Goal: Find specific page/section: Find specific page/section

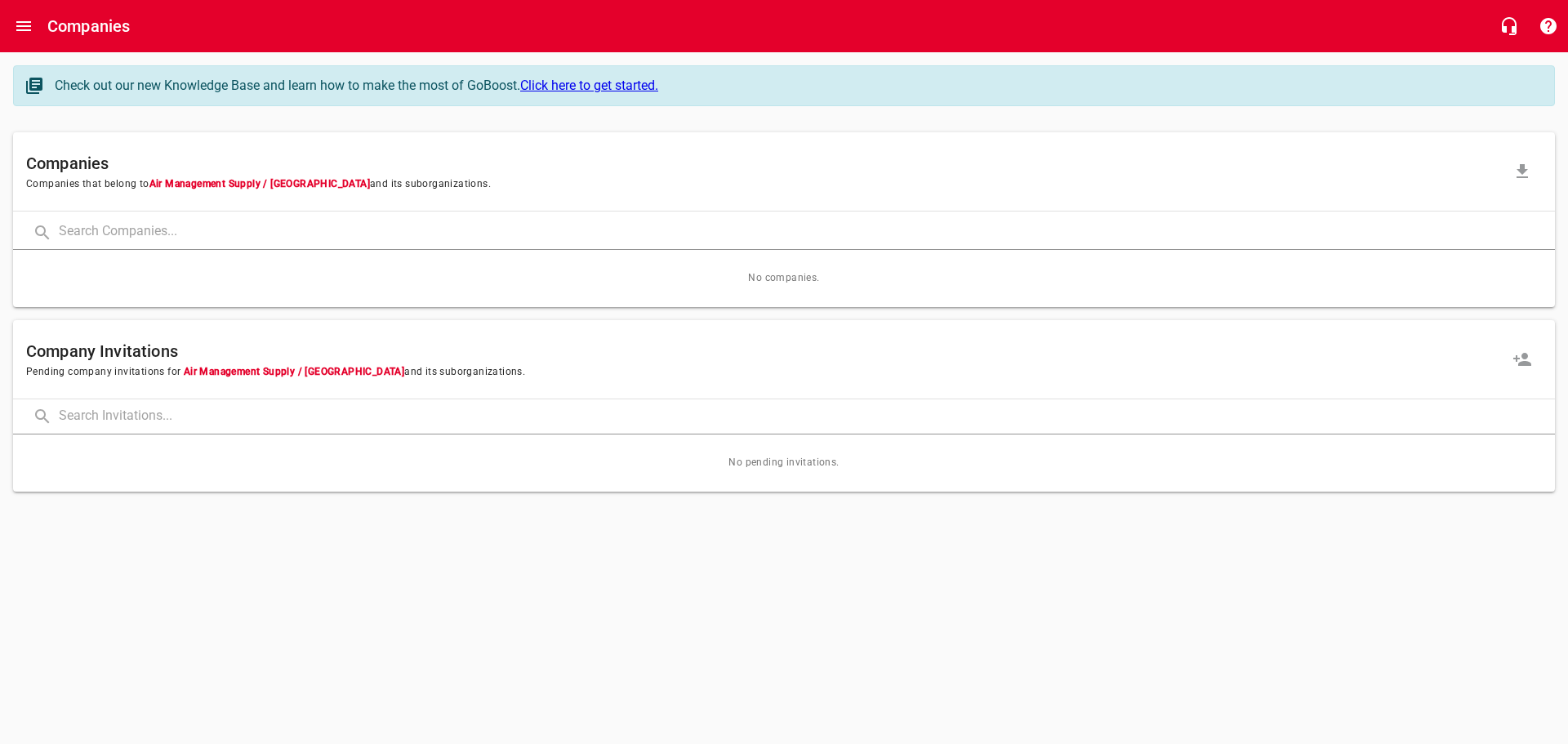
click at [185, 232] on input "text" at bounding box center [806, 232] width 1496 height 35
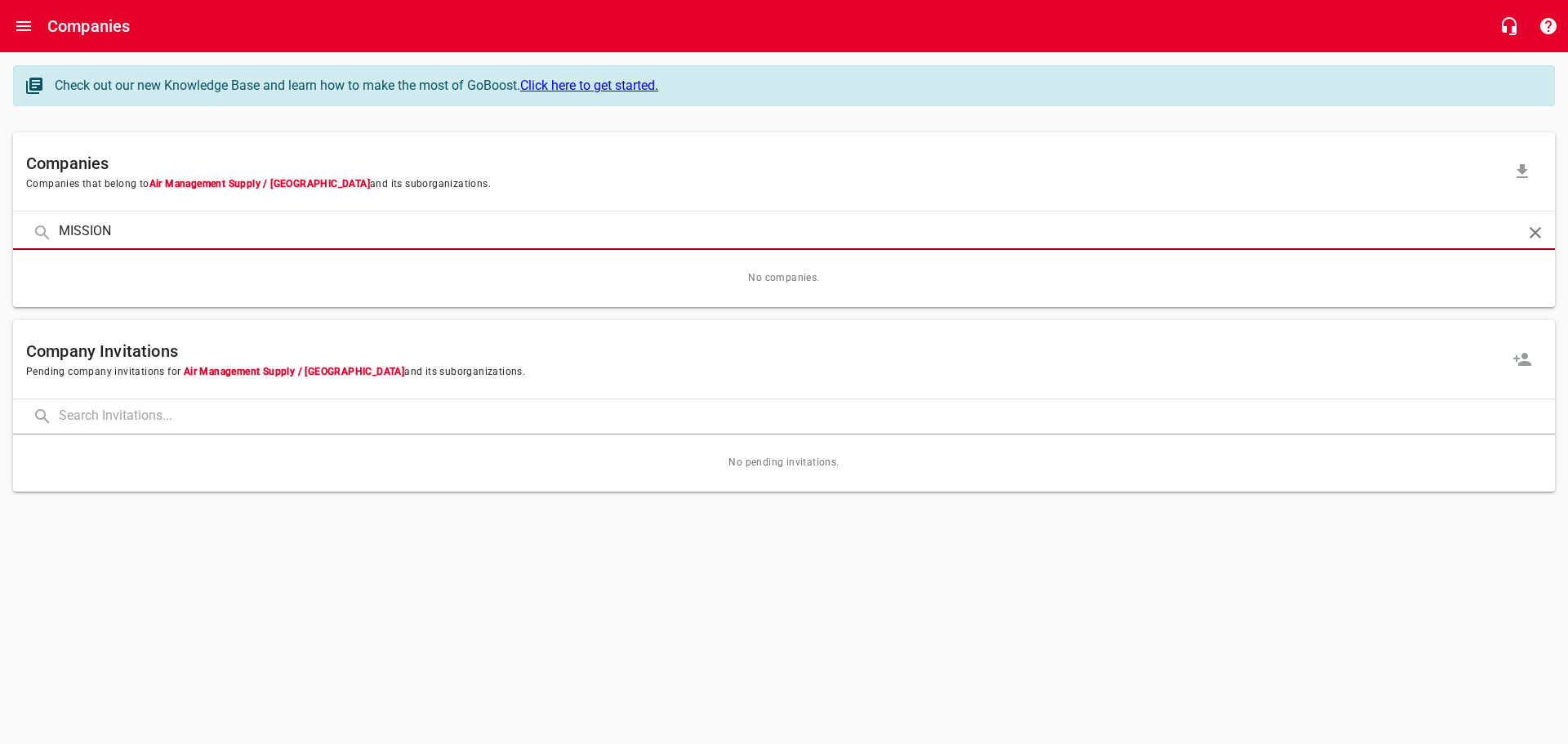
type input "MISSION"
click button at bounding box center [0, 0] width 0 height 0
click at [21, 23] on icon "Open drawer" at bounding box center [24, 26] width 15 height 10
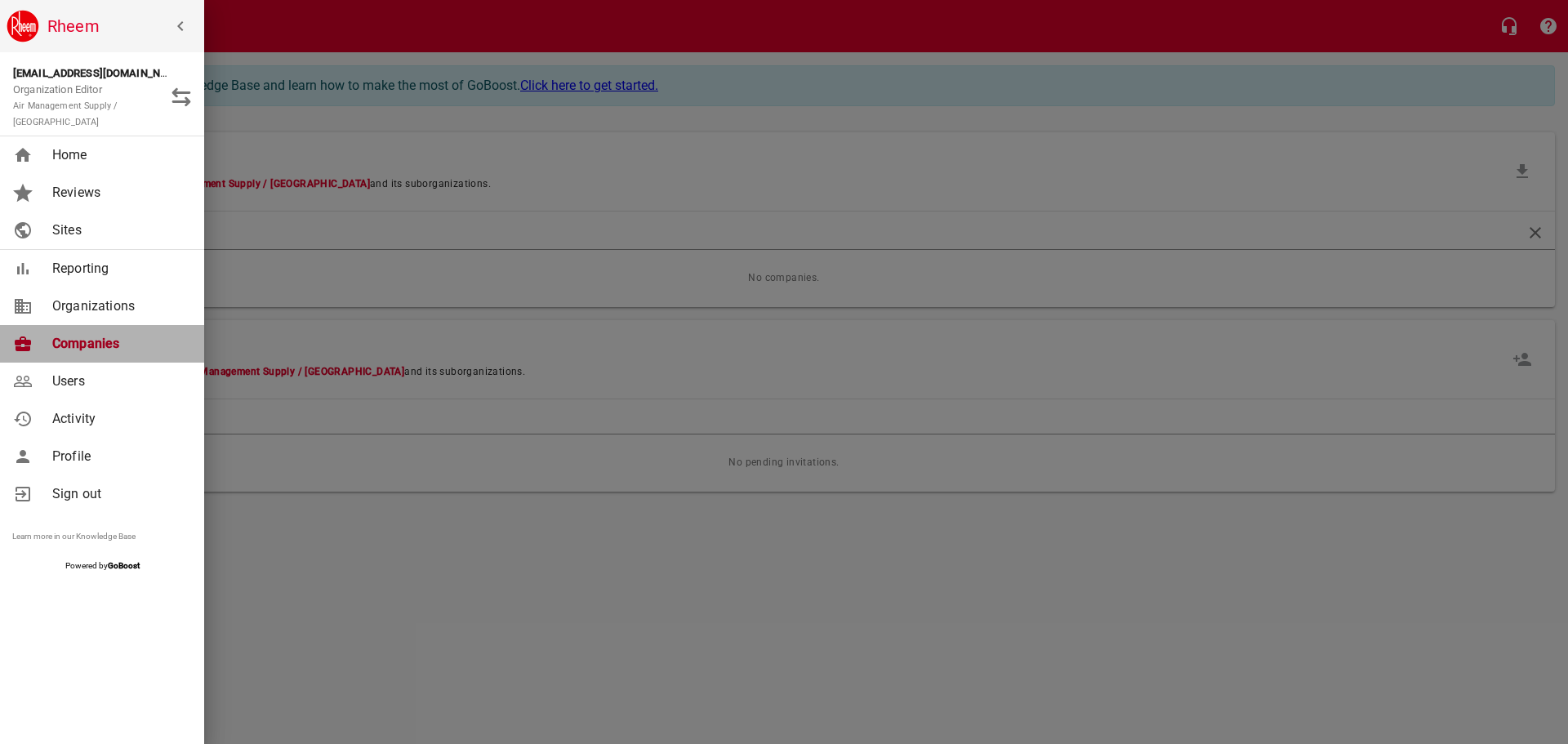
click at [94, 334] on span "Companies" at bounding box center [118, 344] width 132 height 20
click at [93, 334] on span "Companies" at bounding box center [118, 344] width 132 height 20
click at [442, 111] on div at bounding box center [784, 372] width 1568 height 744
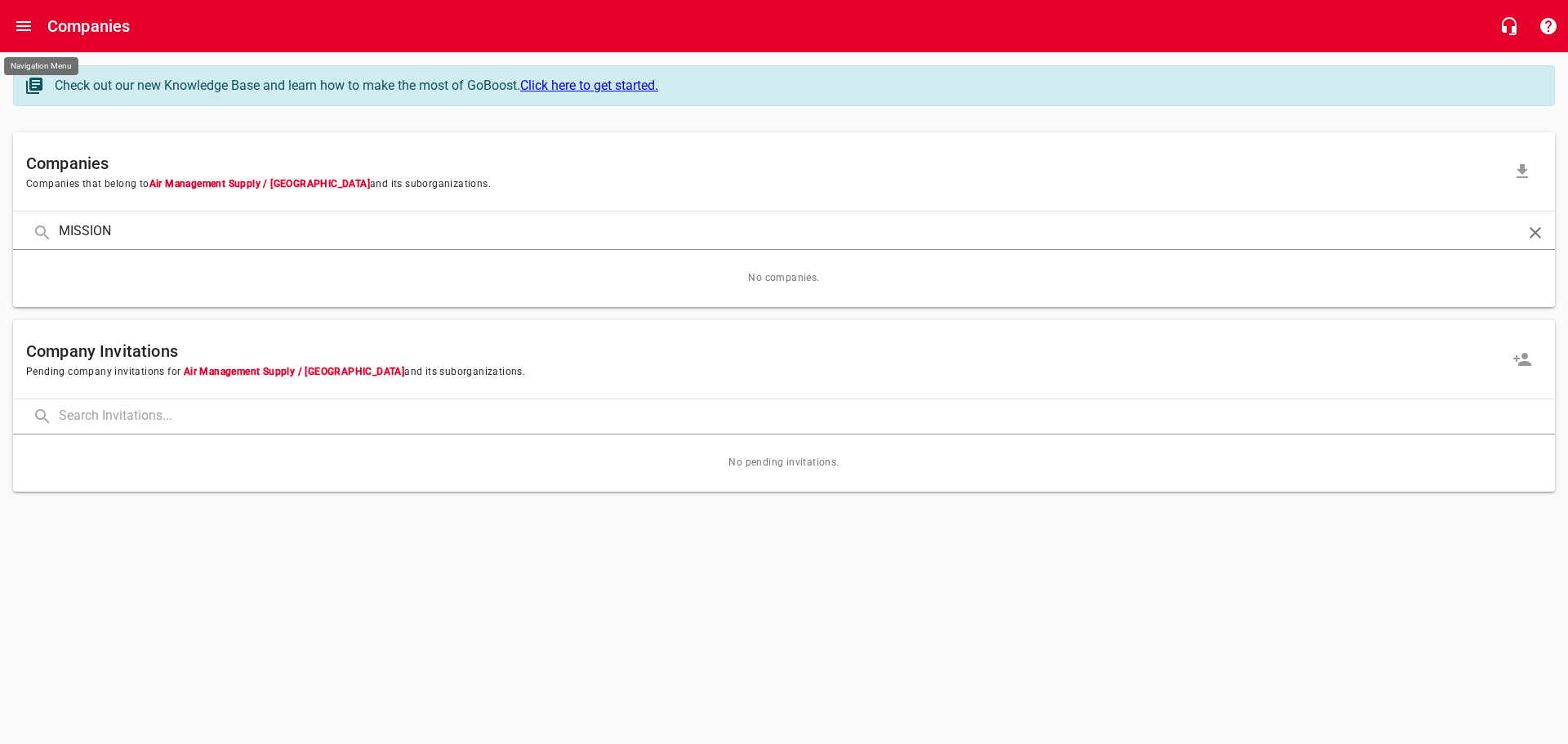
click at [12, 31] on button "Open drawer" at bounding box center [23, 26] width 39 height 39
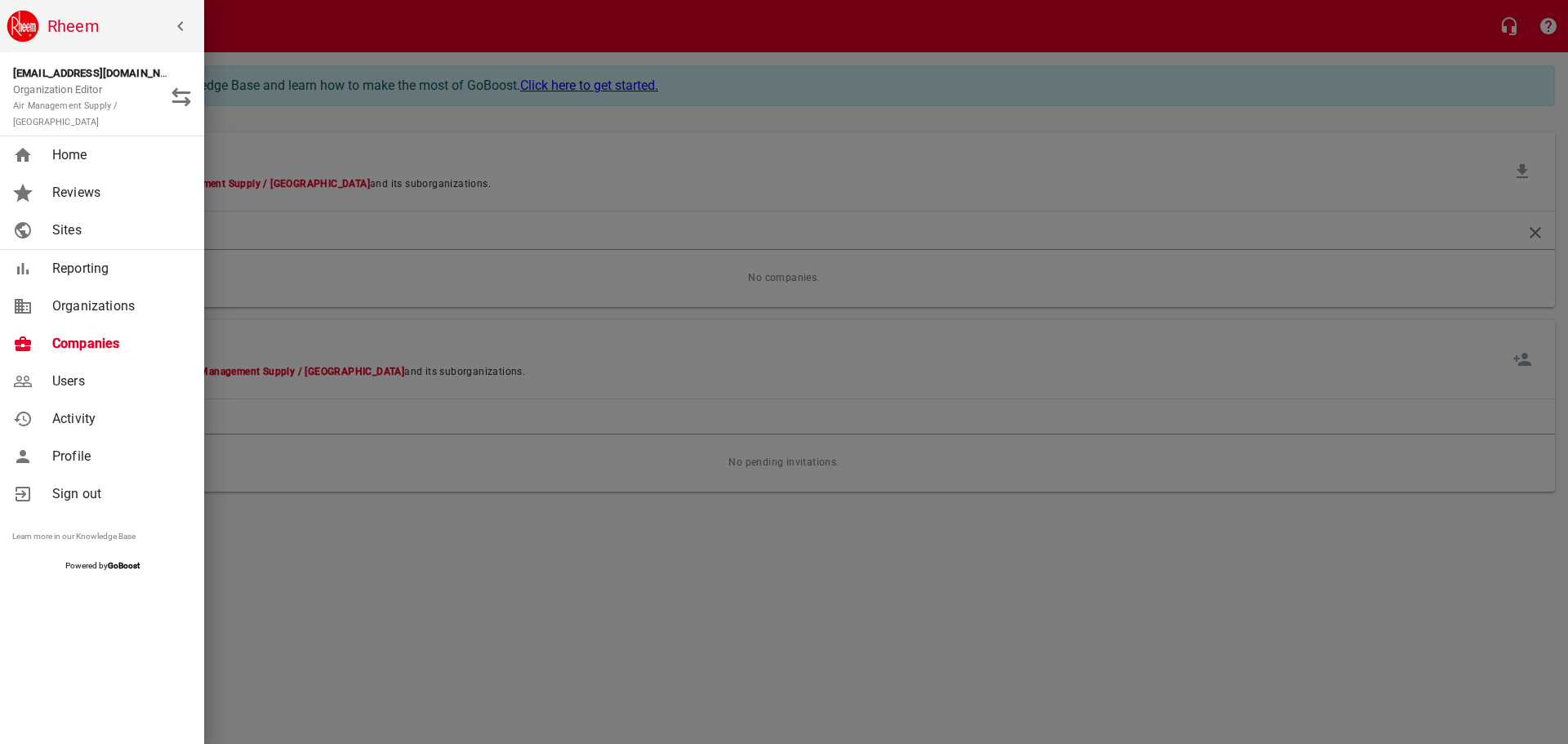
click at [175, 26] on icon "button" at bounding box center [180, 26] width 20 height 20
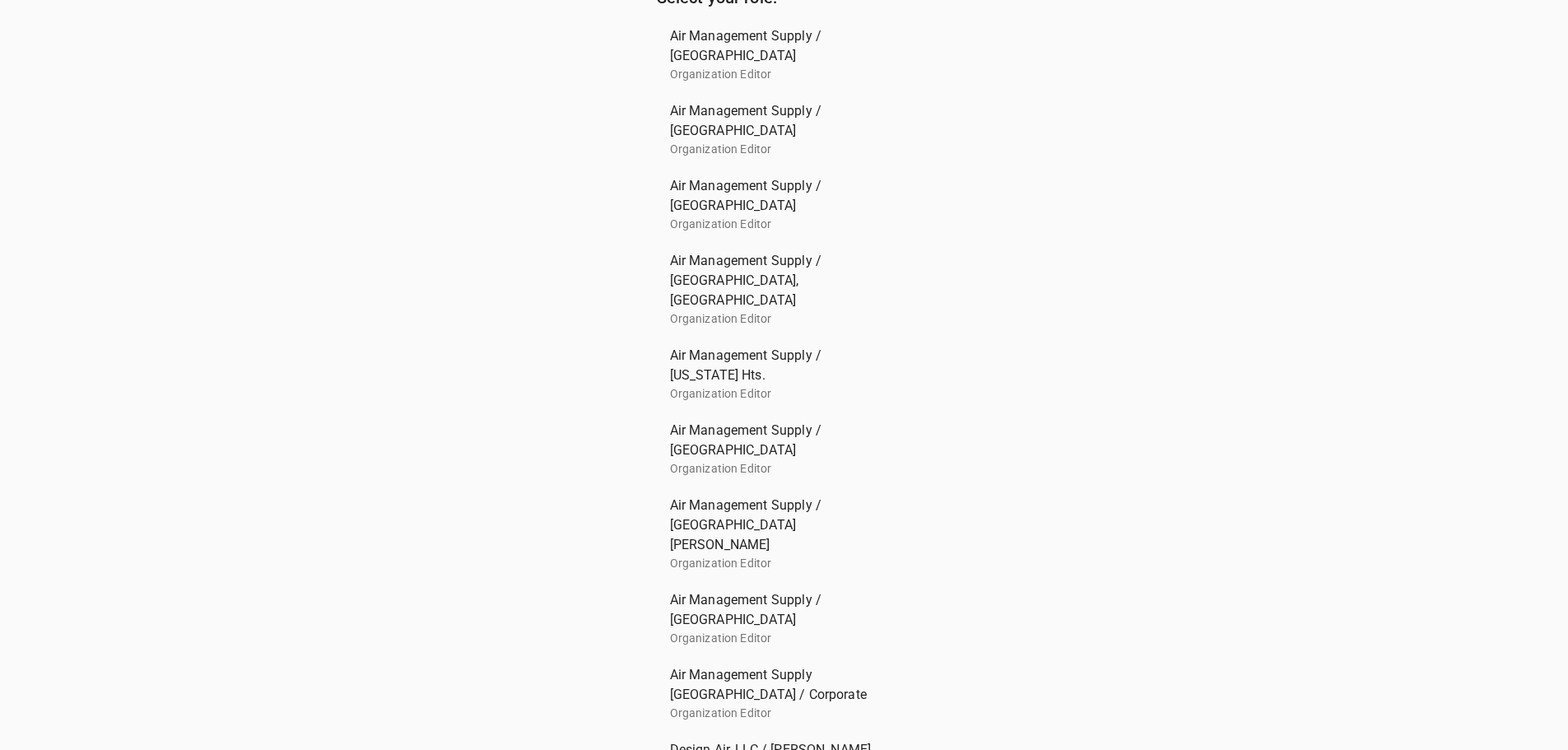
scroll to position [47, 0]
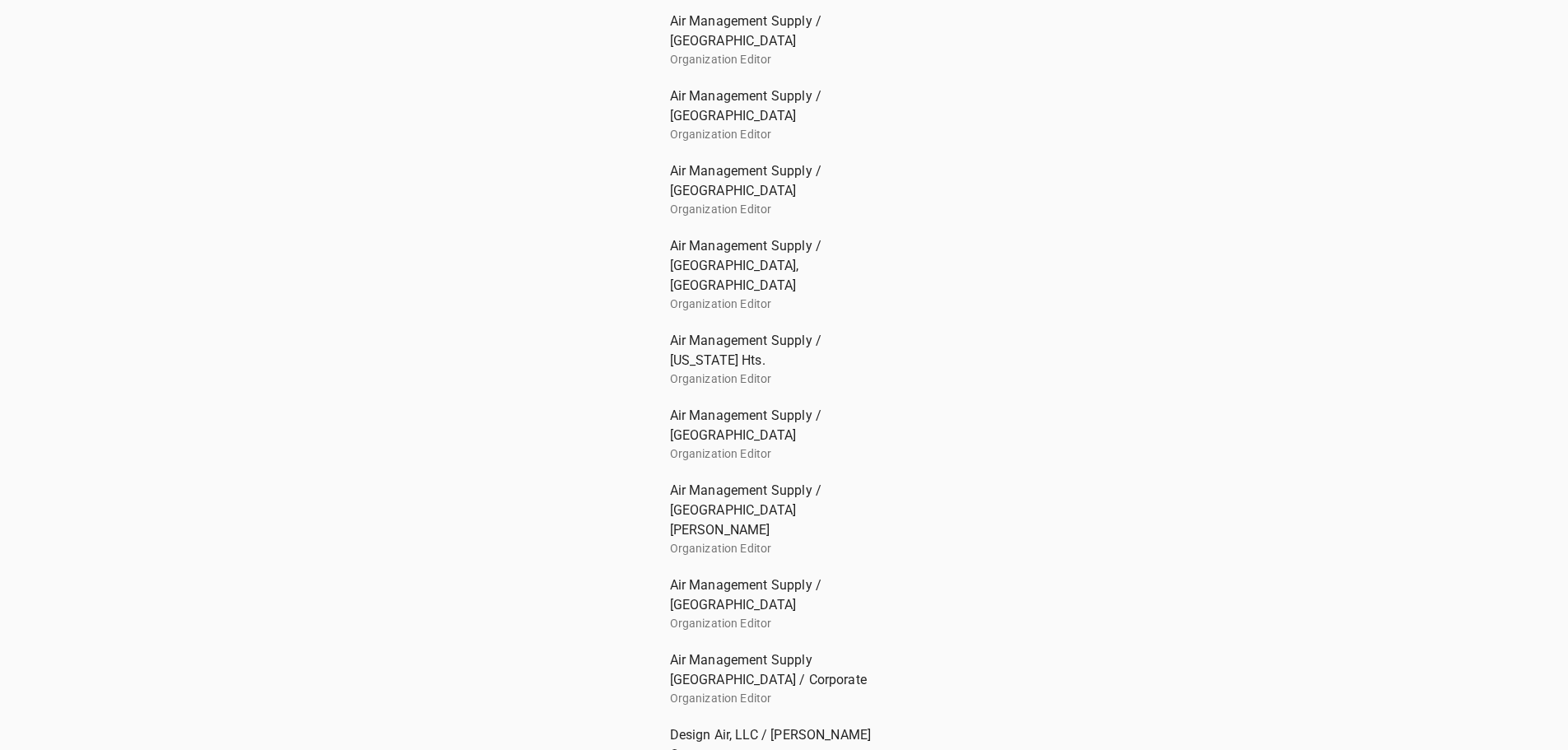
click at [664, 641] on div "Air Management Supply Omaha / Corporate Organization Editor" at bounding box center [784, 678] width 255 height 75
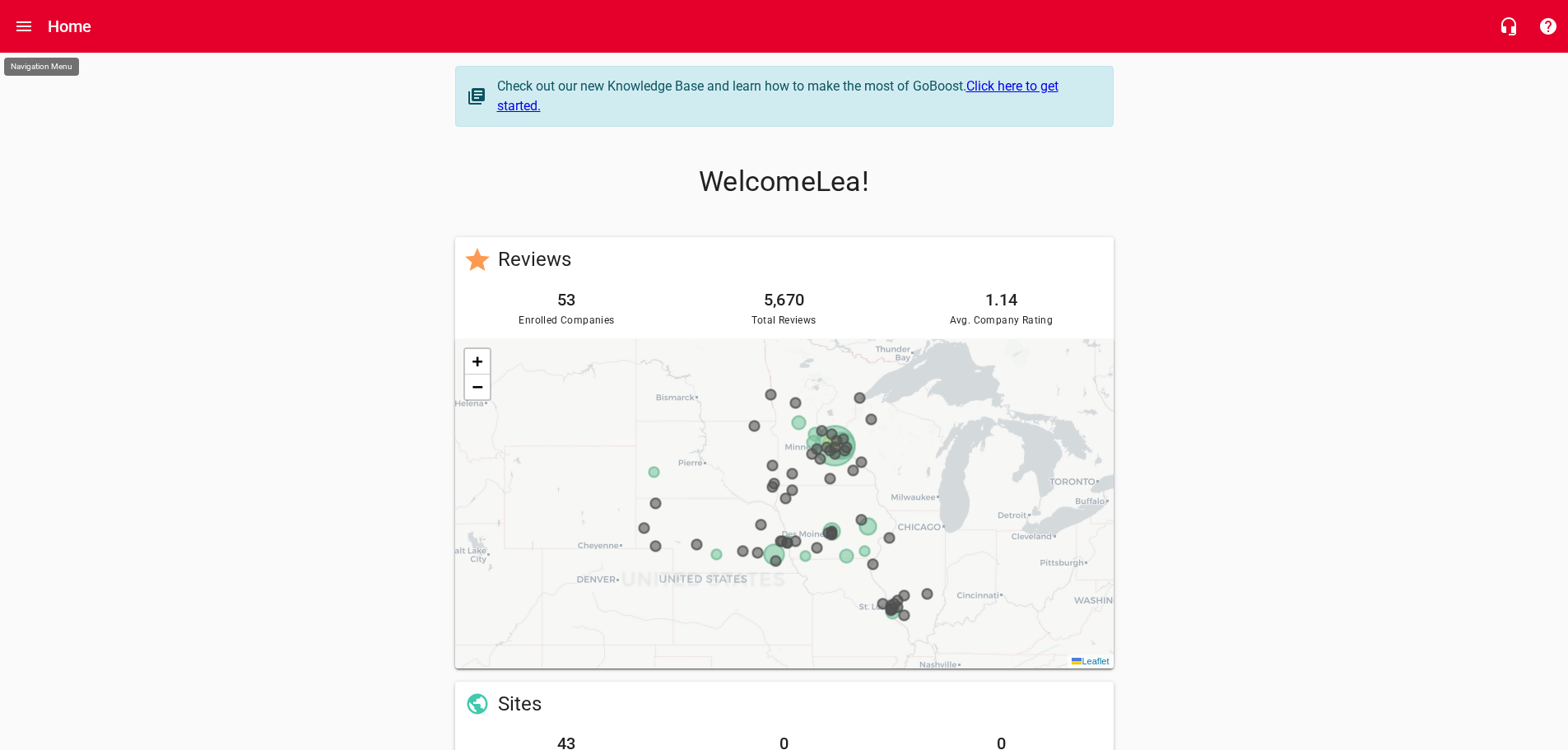
click at [33, 26] on icon "Open drawer" at bounding box center [24, 27] width 20 height 20
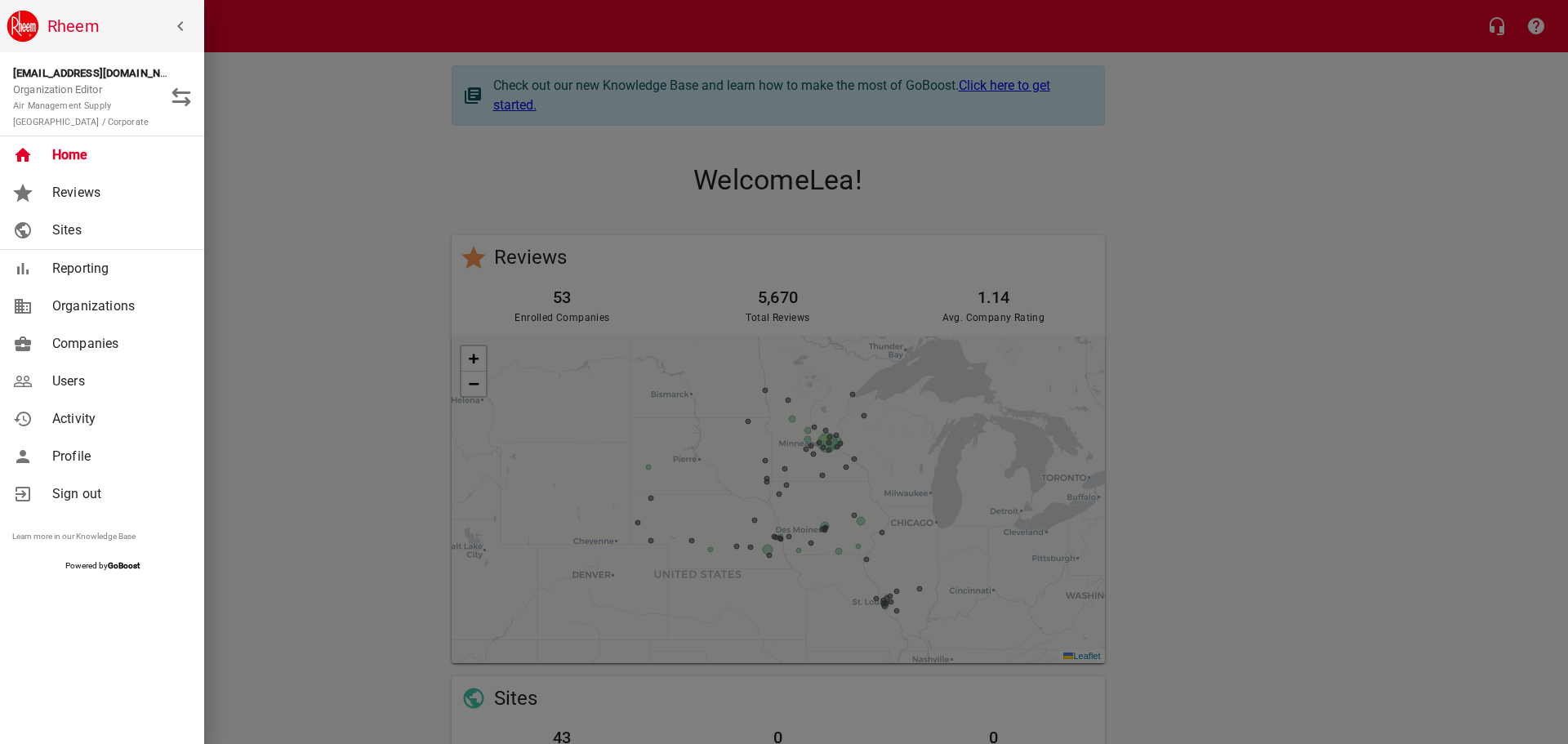
click at [122, 353] on span "Companies" at bounding box center [118, 344] width 132 height 20
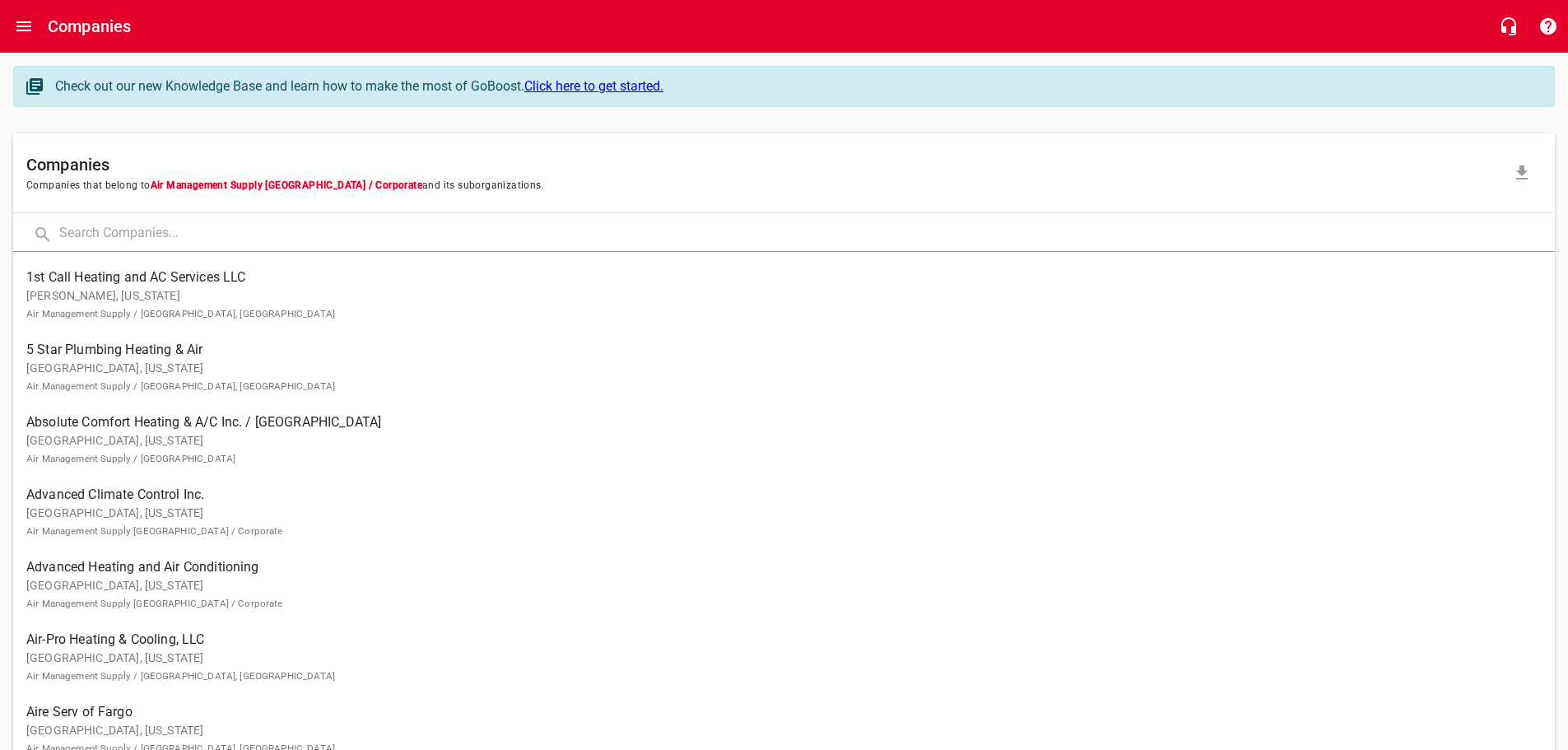
click at [288, 228] on input "text" at bounding box center [807, 234] width 1495 height 35
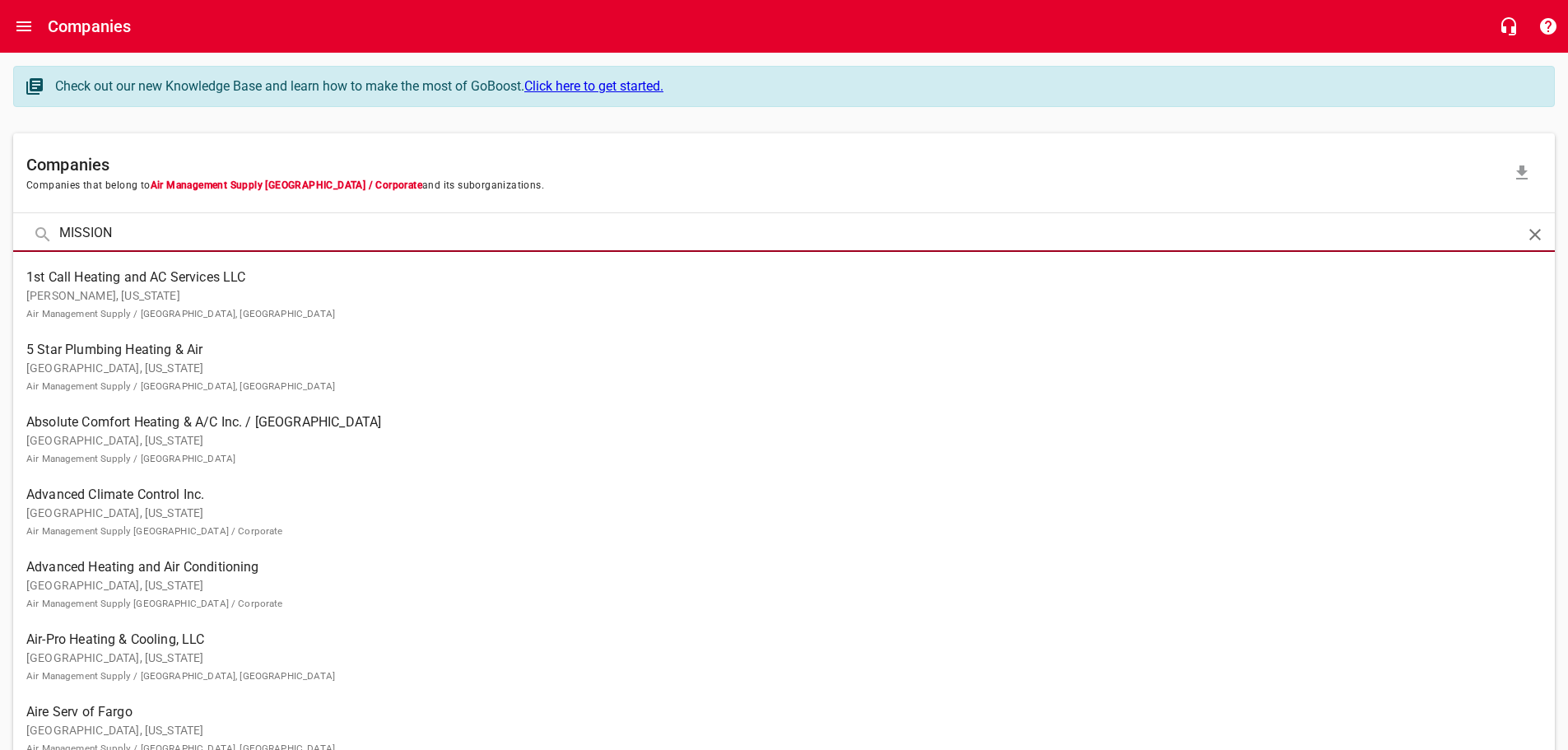
type input "MISSION"
click button at bounding box center [0, 0] width 0 height 0
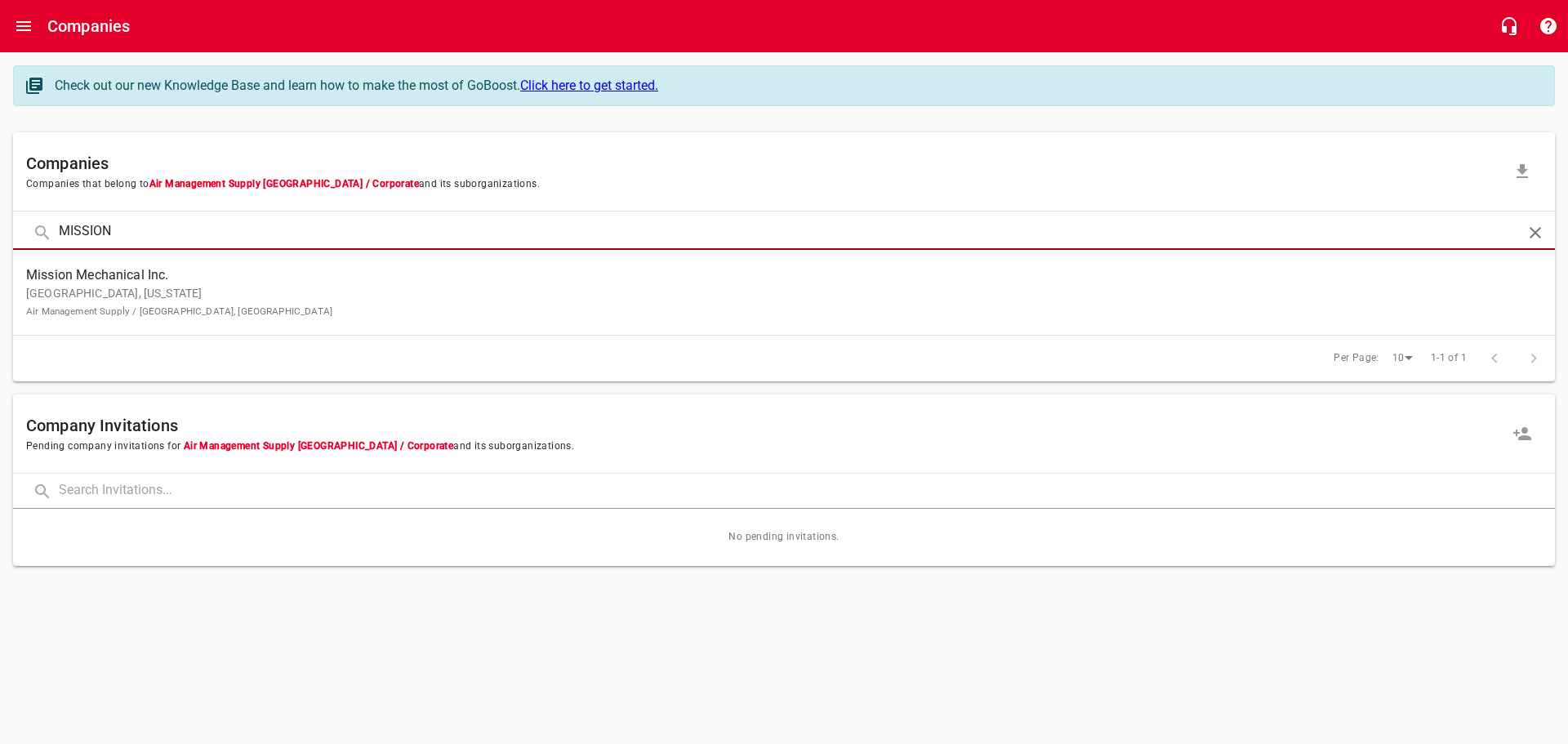
click at [130, 267] on span "Mission Mechanical Inc." at bounding box center [771, 275] width 1489 height 20
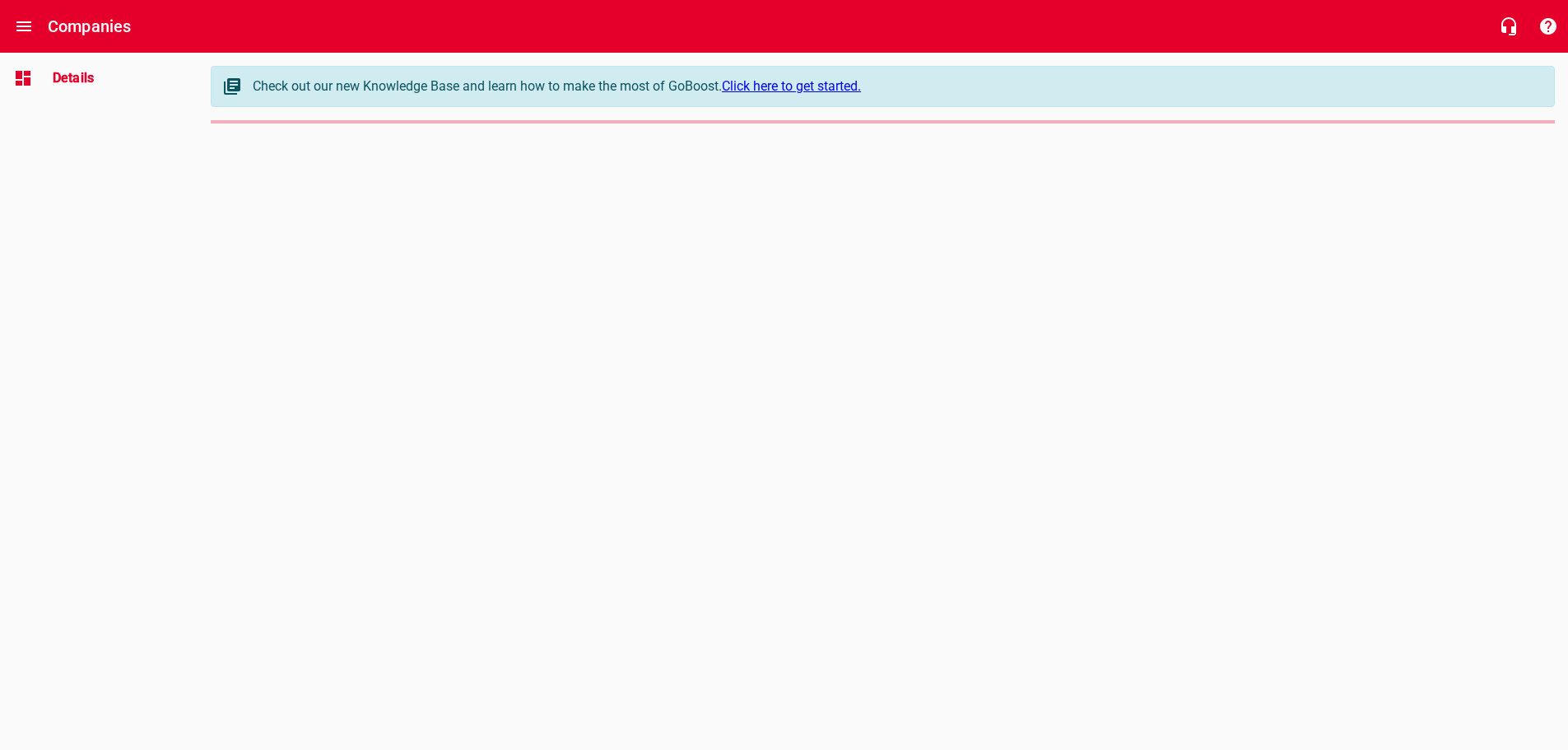
select select "[US_STATE]"
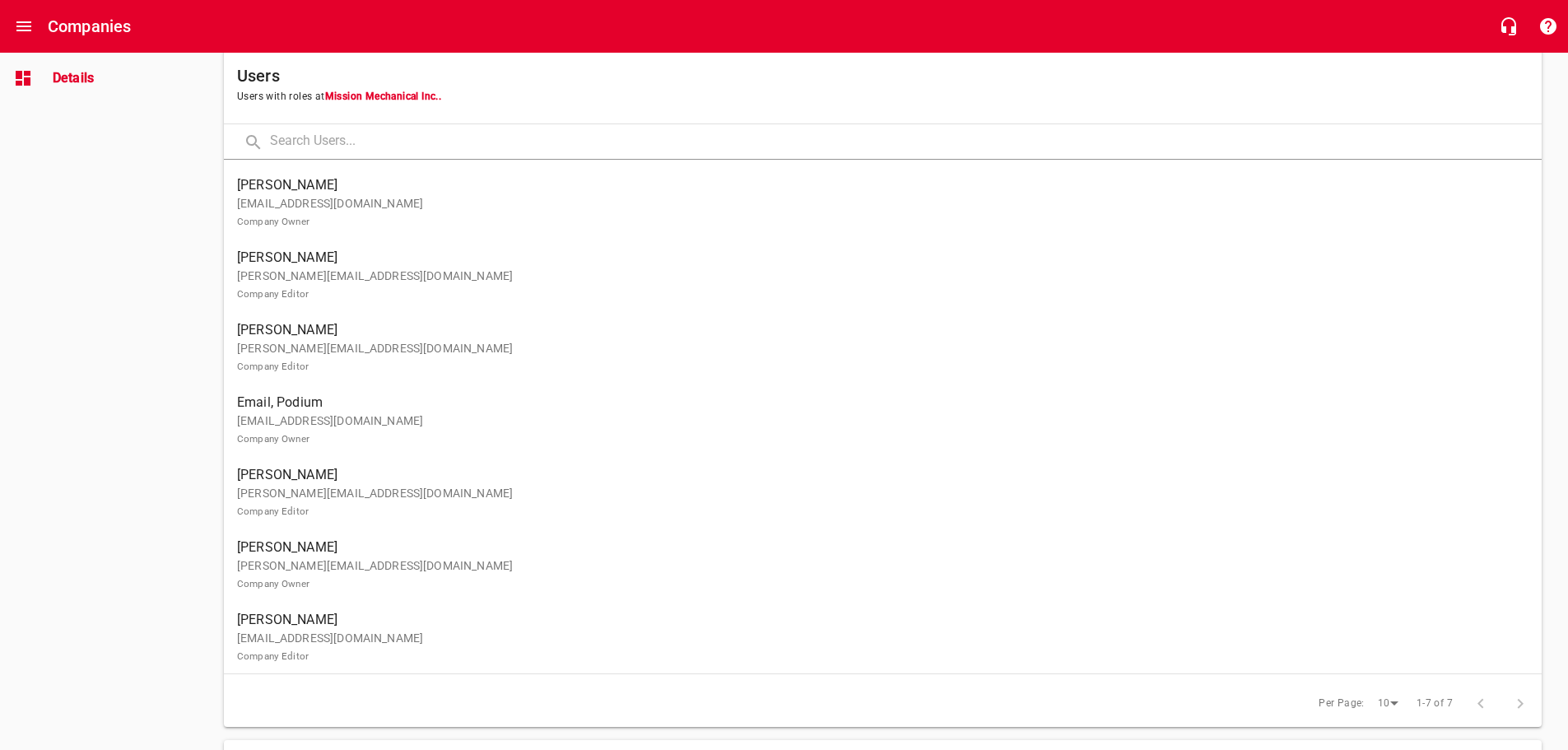
scroll to position [988, 0]
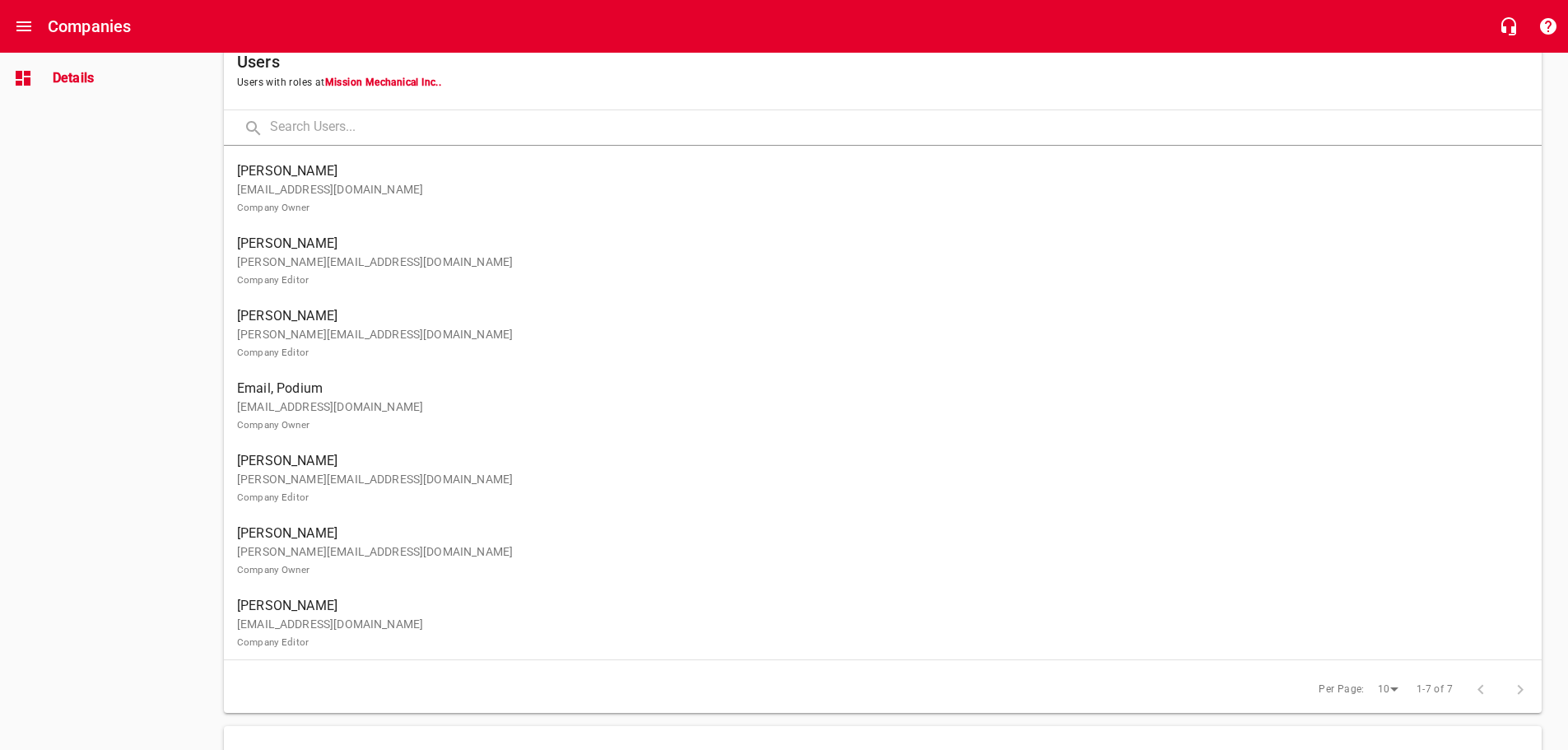
click at [273, 181] on p "[EMAIL_ADDRESS][DOMAIN_NAME] Company Owner" at bounding box center [876, 198] width 1279 height 34
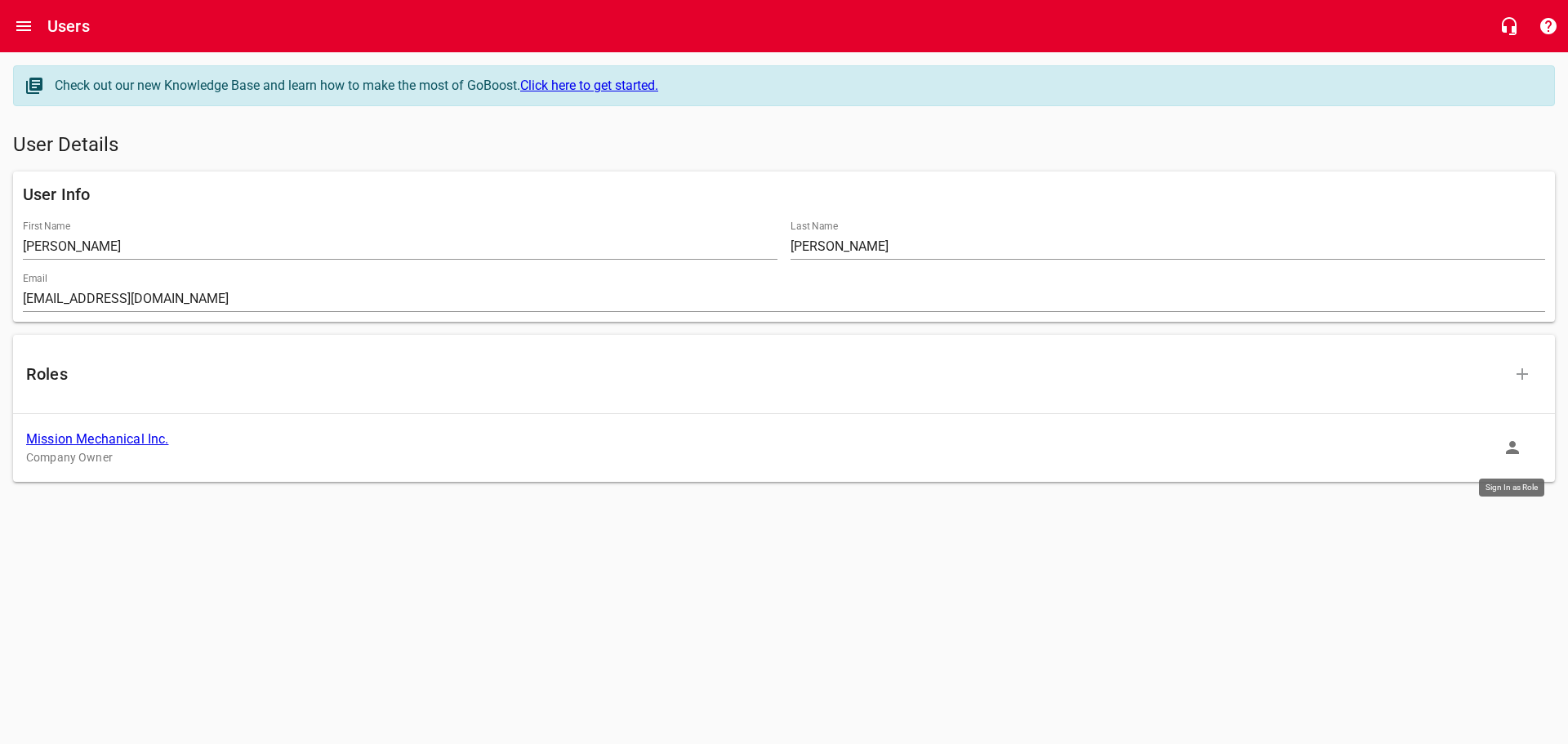
click at [1516, 446] on icon "button" at bounding box center [1513, 447] width 20 height 20
